Goal: Information Seeking & Learning: Find specific fact

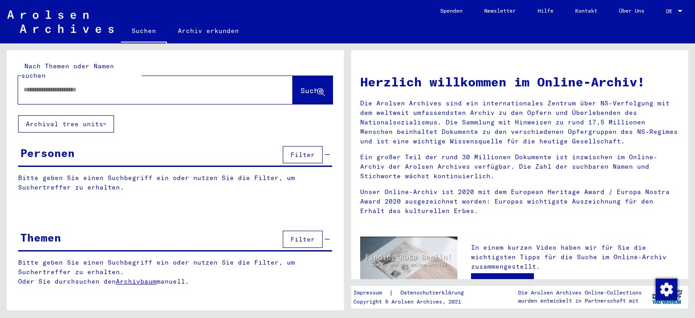
type input "**********"
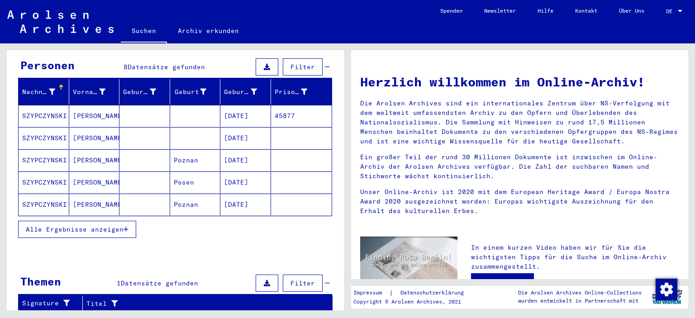
scroll to position [98, 0]
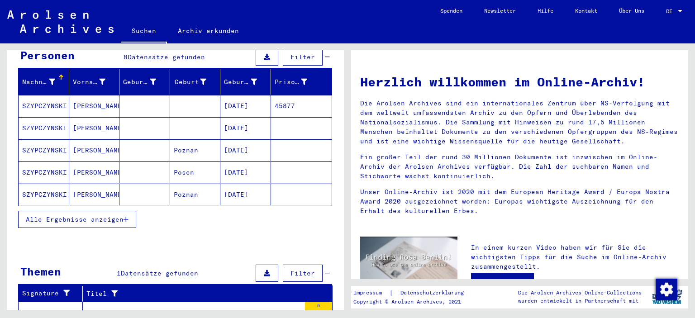
click at [132, 211] on button "Alle Ergebnisse anzeigen" at bounding box center [77, 219] width 118 height 17
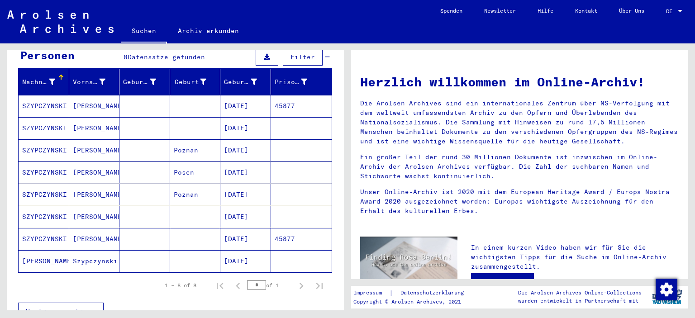
click at [94, 250] on mat-cell "Szypczynski" at bounding box center [94, 261] width 51 height 22
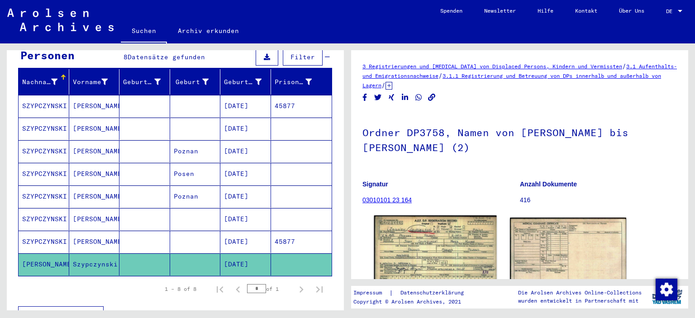
click at [425, 244] on img at bounding box center [435, 253] width 122 height 77
click at [40, 231] on mat-cell "SZYPCZYNSKI" at bounding box center [44, 242] width 51 height 22
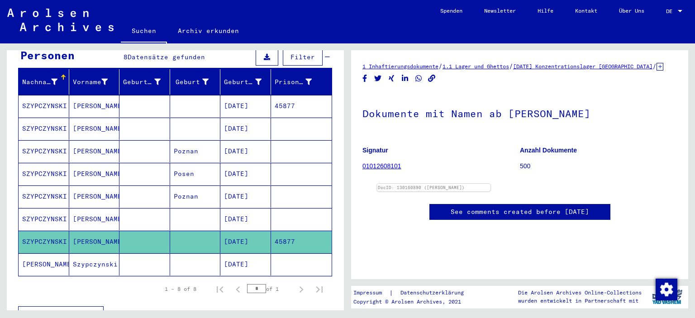
scroll to position [96, 0]
